Goal: Transaction & Acquisition: Purchase product/service

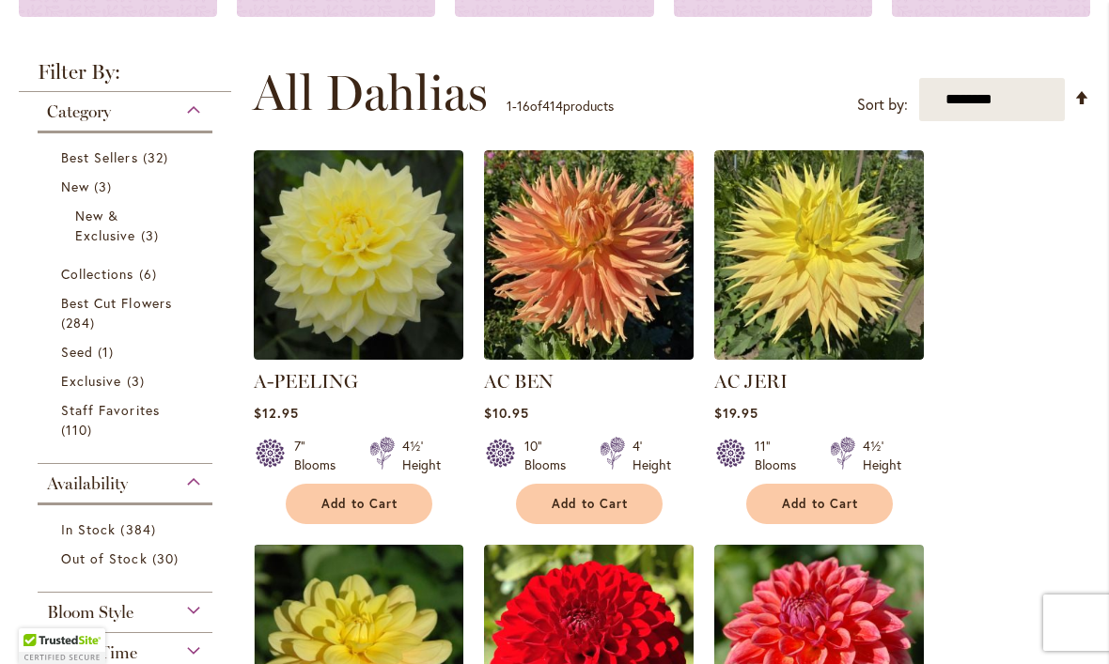
scroll to position [320, 0]
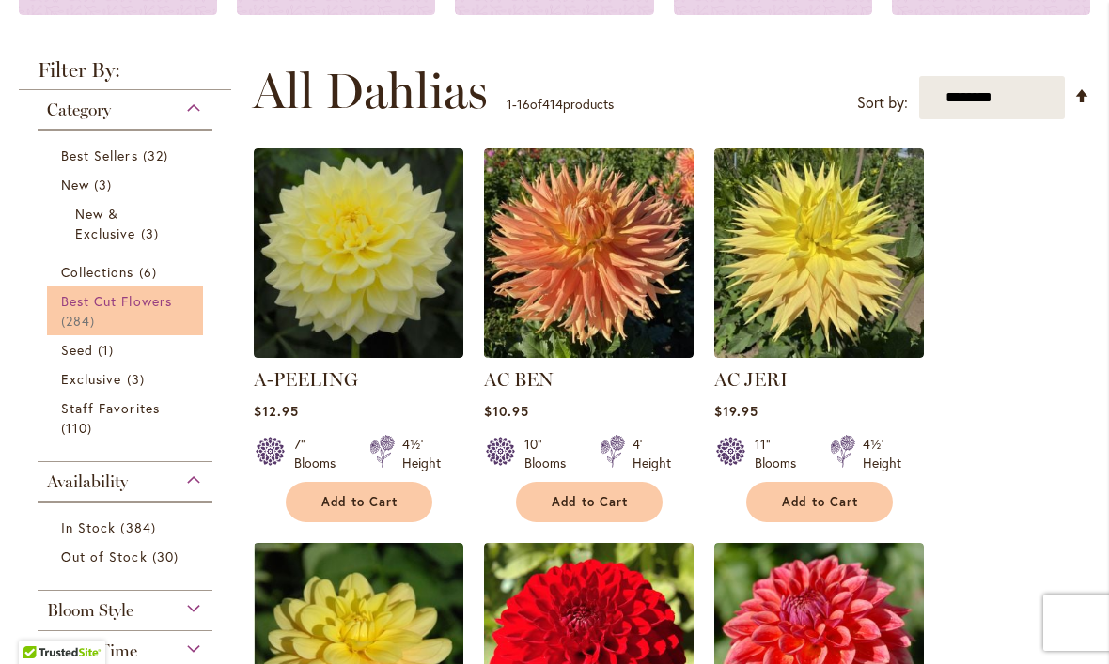
click at [84, 321] on span "284 items" at bounding box center [80, 321] width 39 height 20
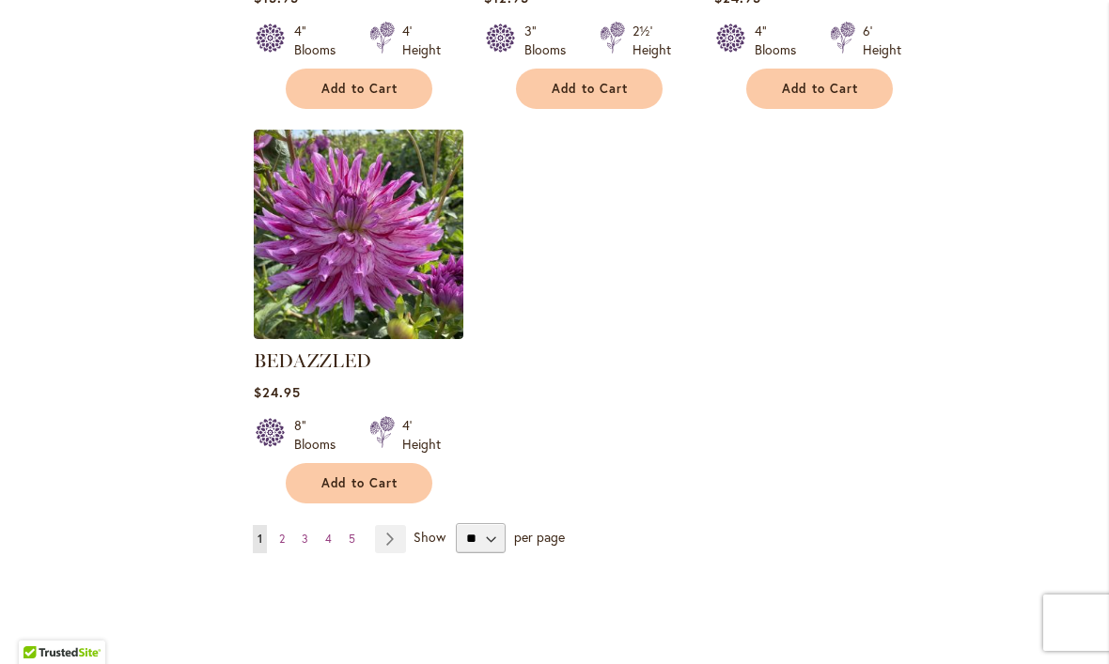
scroll to position [2272, 0]
click at [482, 543] on select "** ** ** **" at bounding box center [481, 539] width 50 height 30
select select "**"
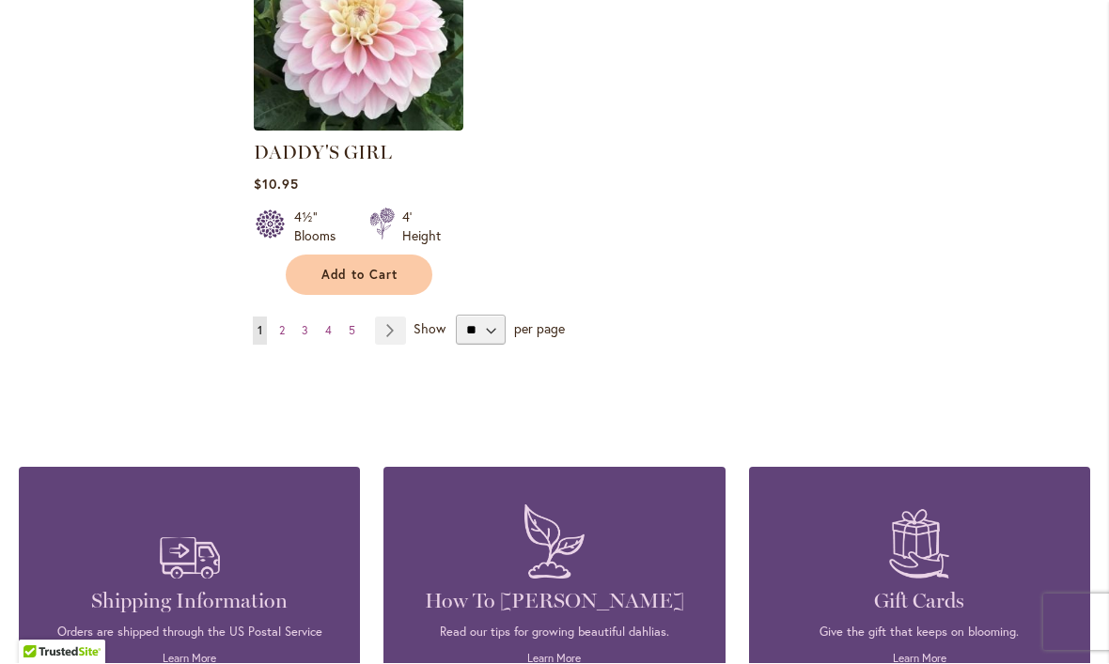
scroll to position [8944, 0]
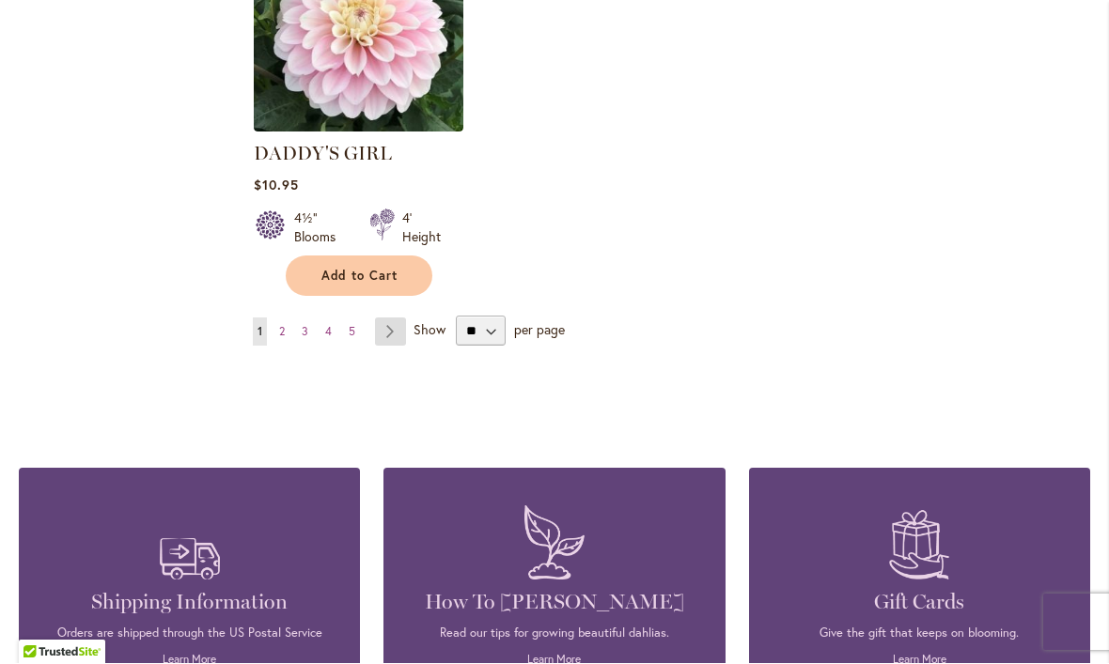
click at [383, 319] on link "Page Next" at bounding box center [390, 333] width 31 height 28
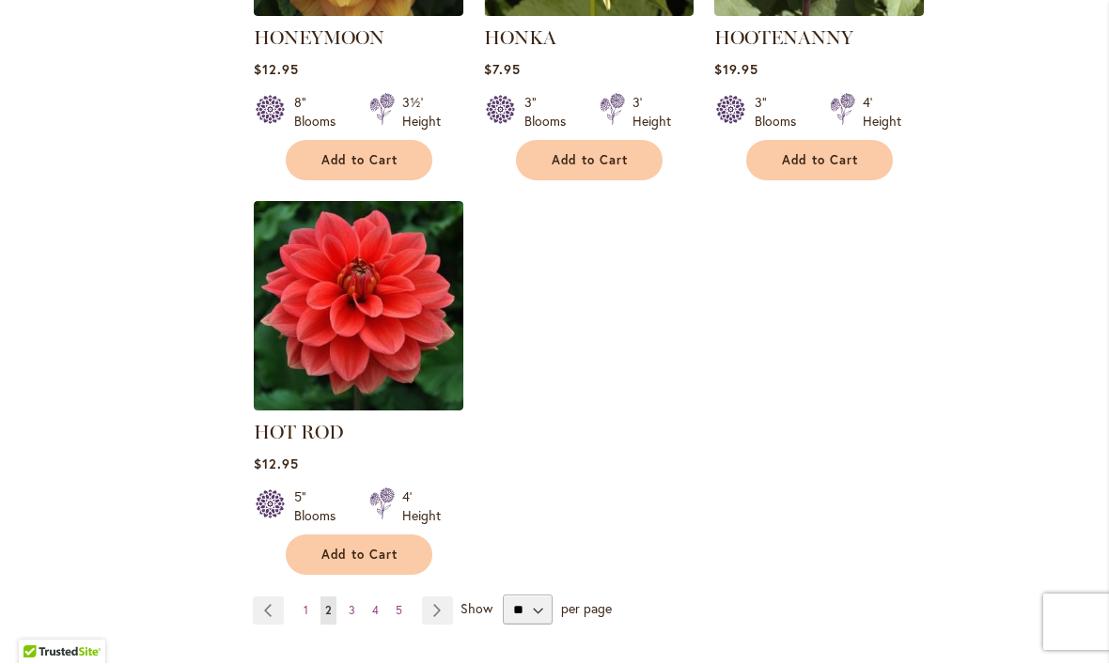
scroll to position [8853, 0]
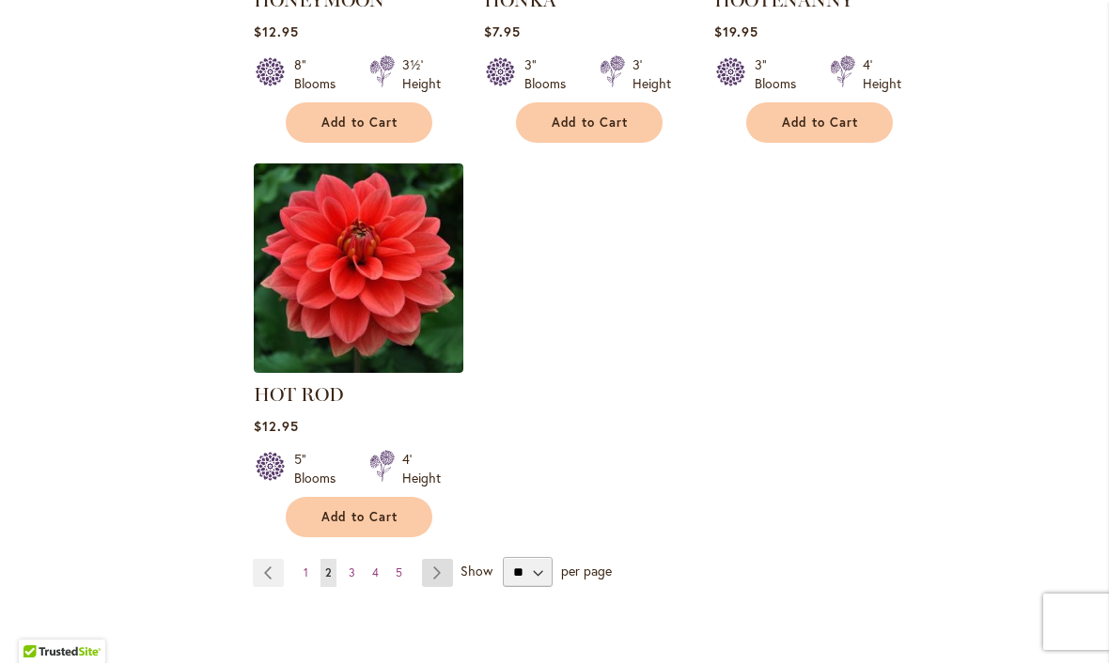
click at [449, 560] on link "Page Next" at bounding box center [437, 574] width 31 height 28
click at [432, 560] on link "Page Next" at bounding box center [437, 574] width 31 height 28
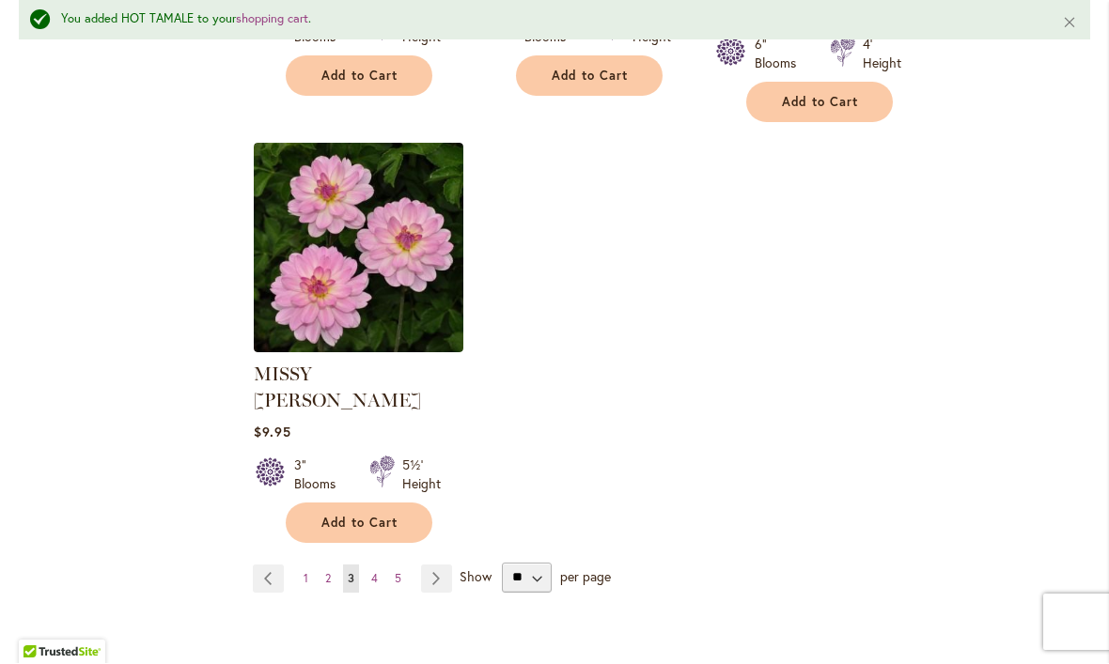
scroll to position [8887, 0]
click at [428, 565] on link "Page Next" at bounding box center [436, 579] width 31 height 28
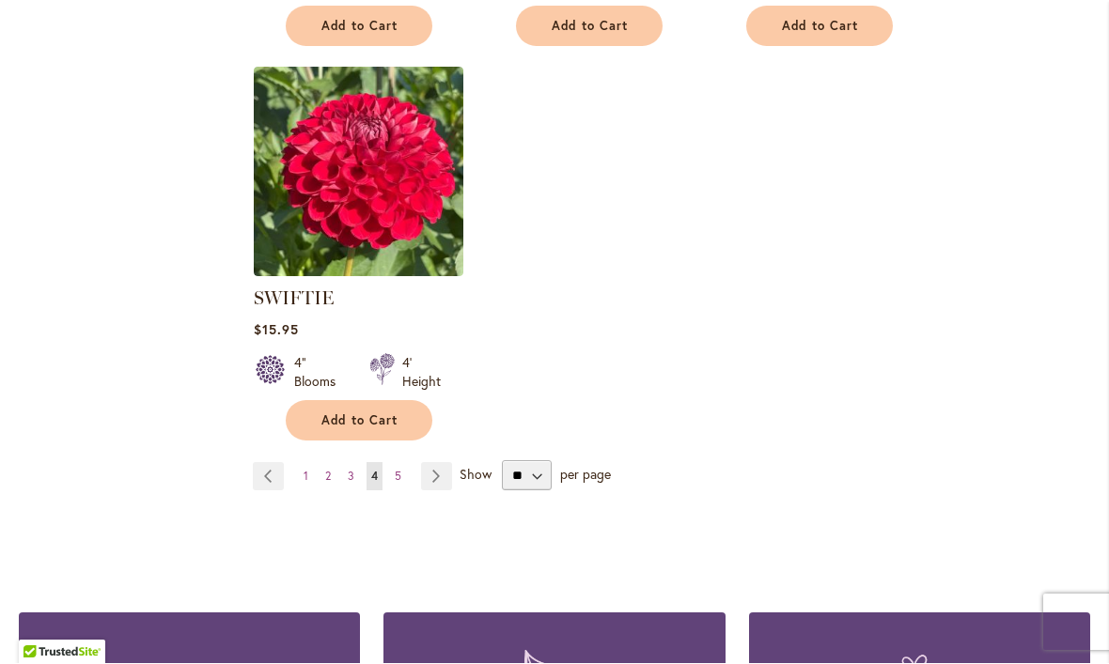
scroll to position [8828, 0]
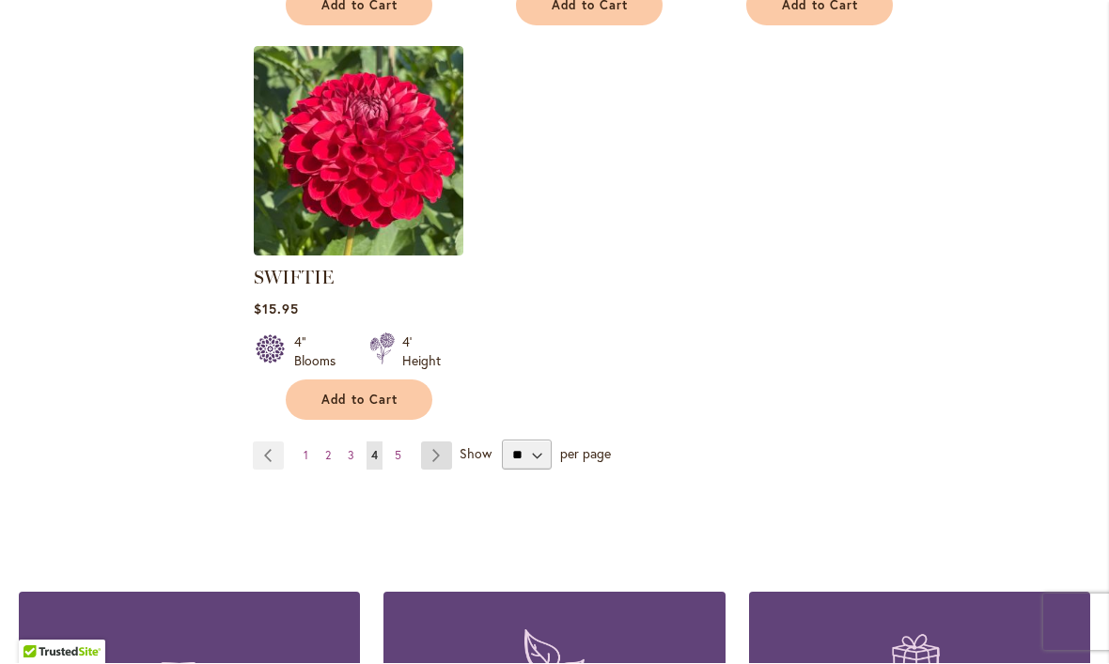
click at [441, 443] on link "Page Next" at bounding box center [436, 457] width 31 height 28
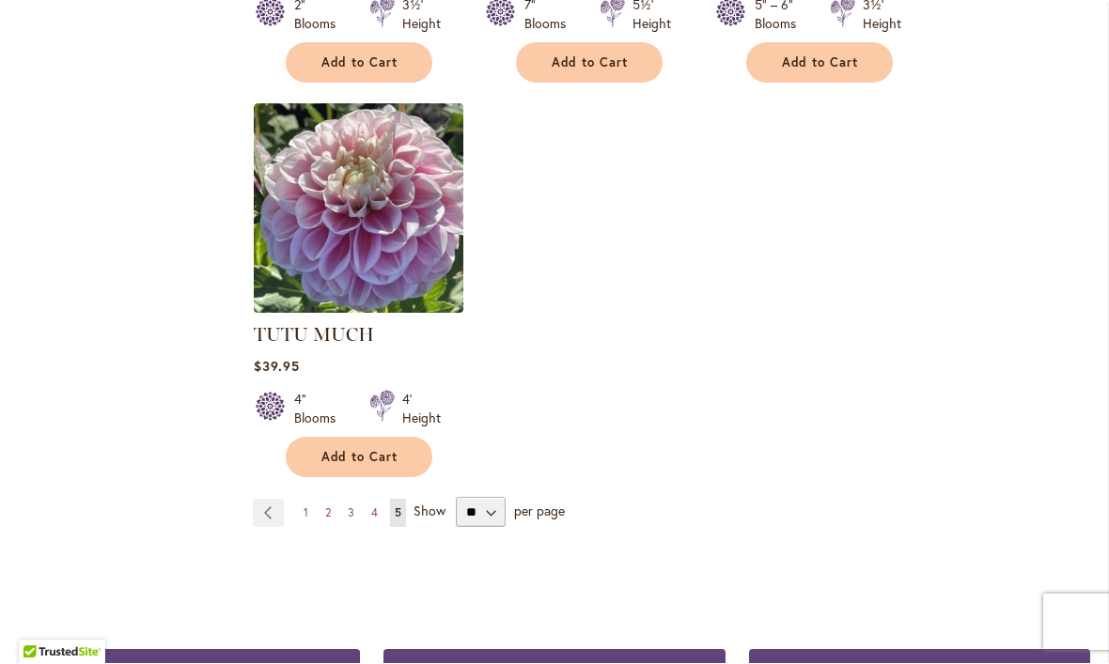
scroll to position [3954, 0]
